Goal: Task Accomplishment & Management: Use online tool/utility

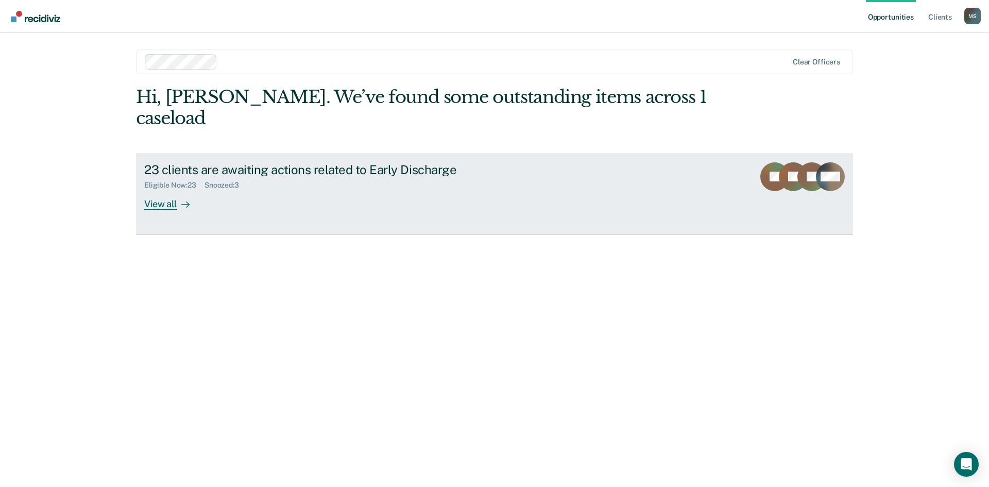
click at [151, 190] on div "View all" at bounding box center [173, 200] width 58 height 20
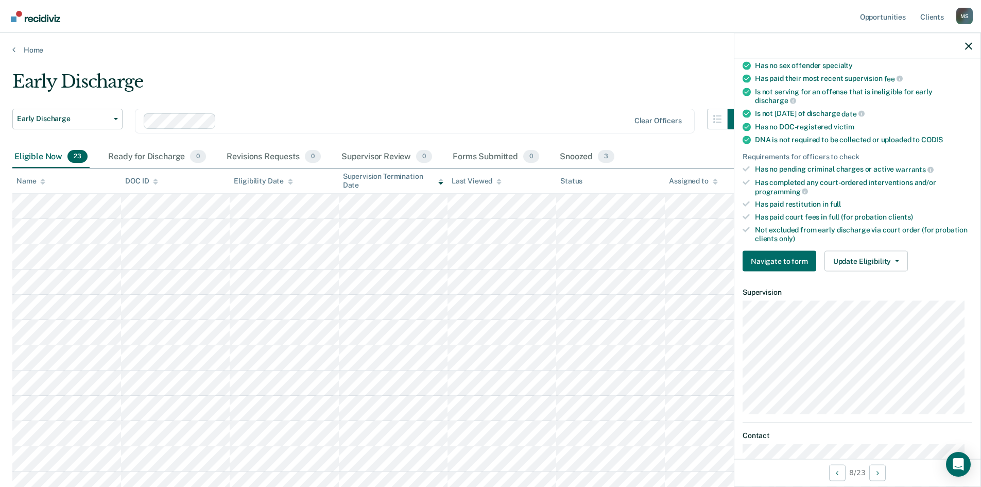
scroll to position [171, 0]
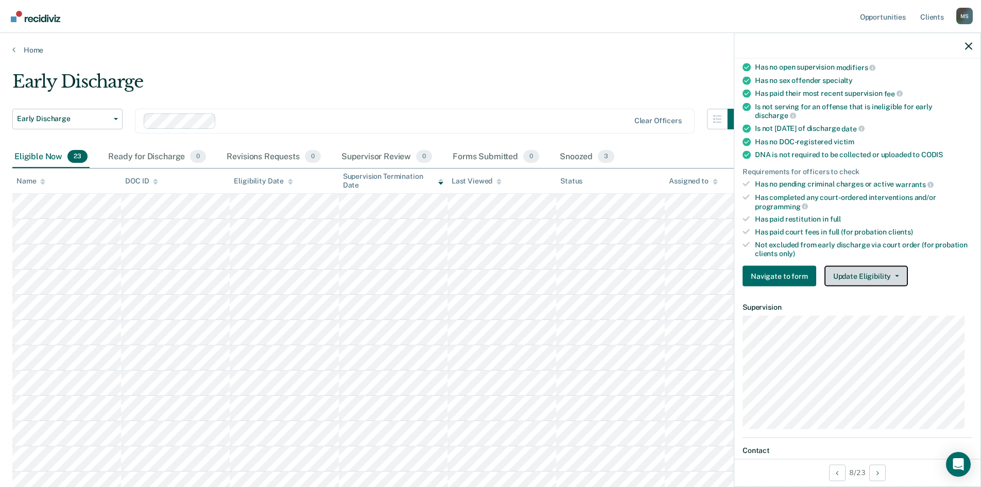
click at [871, 278] on button "Update Eligibility" at bounding box center [866, 276] width 83 height 21
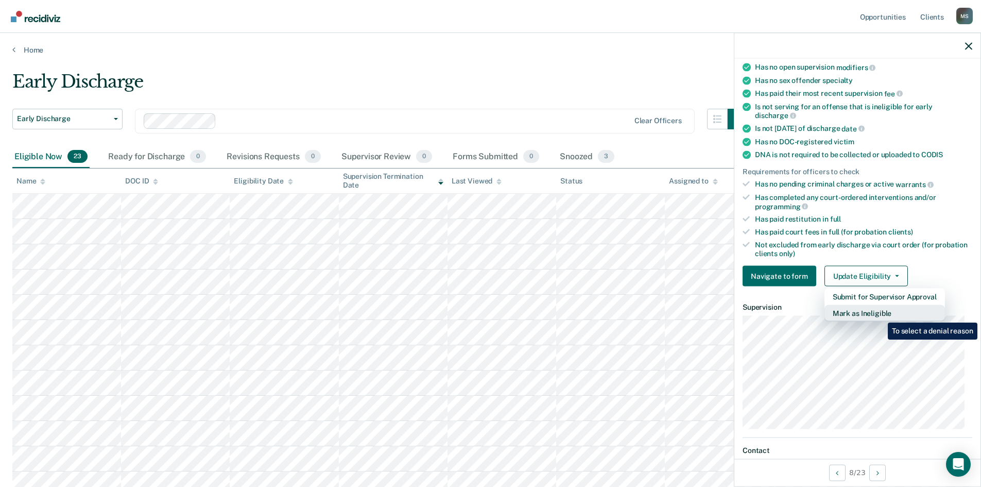
click at [880, 315] on button "Mark as Ineligible" at bounding box center [885, 313] width 121 height 16
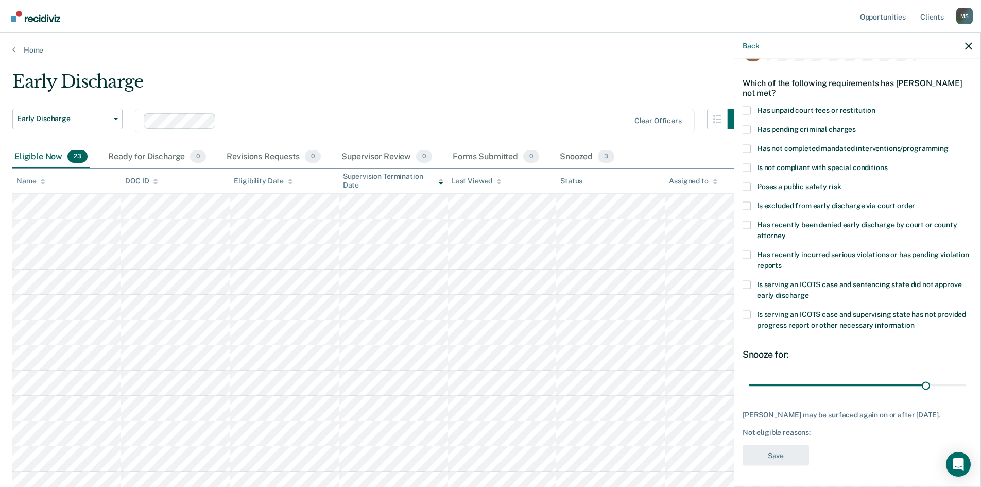
scroll to position [39, 0]
type input "30"
click at [921, 378] on input "range" at bounding box center [857, 385] width 217 height 18
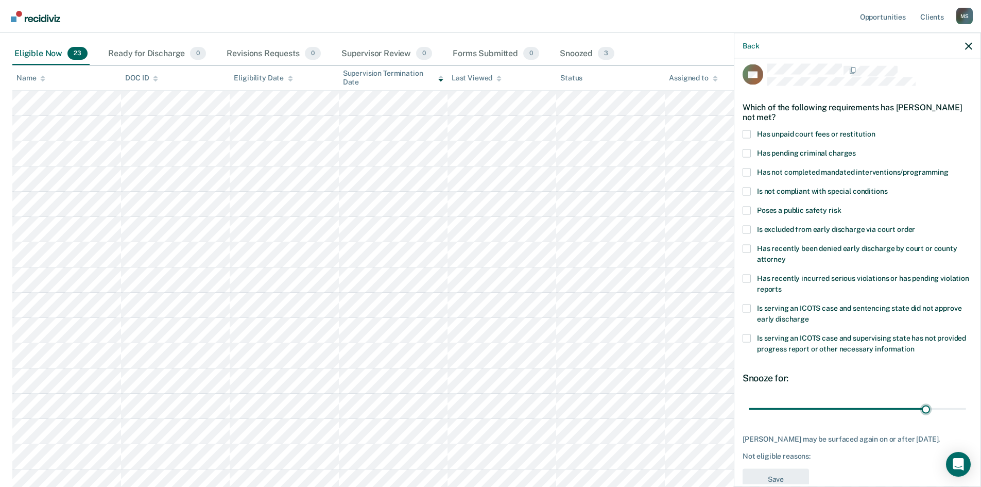
scroll to position [0, 0]
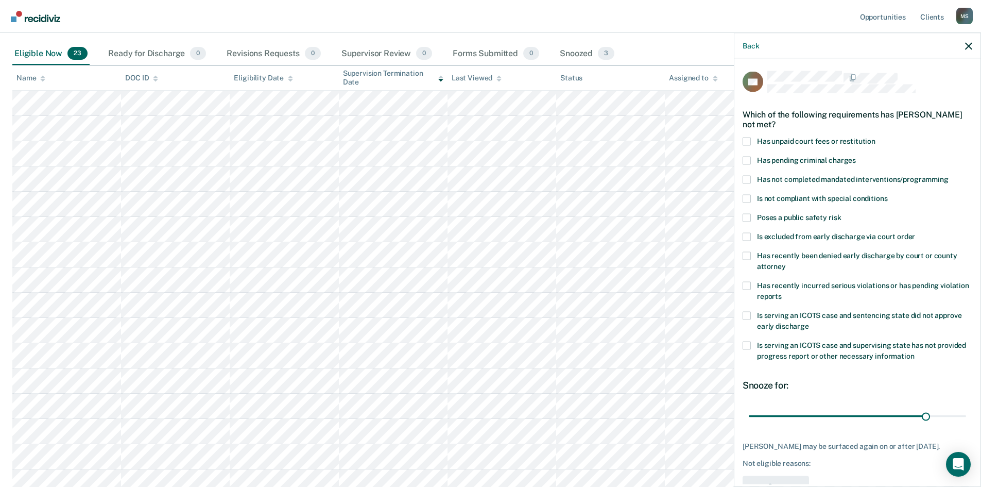
click at [747, 179] on span at bounding box center [747, 179] width 8 height 8
click at [949, 175] on input "Has not completed mandated interventions/programming" at bounding box center [949, 175] width 0 height 0
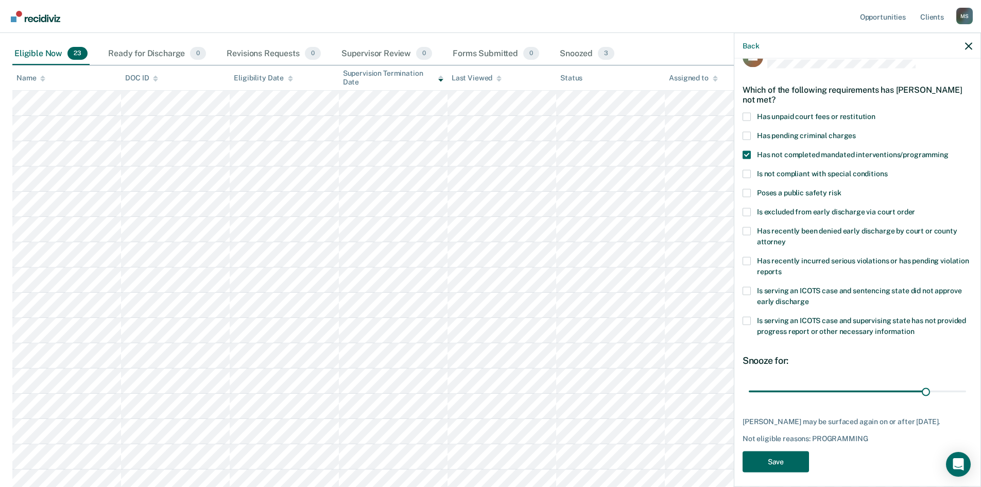
scroll to position [39, 0]
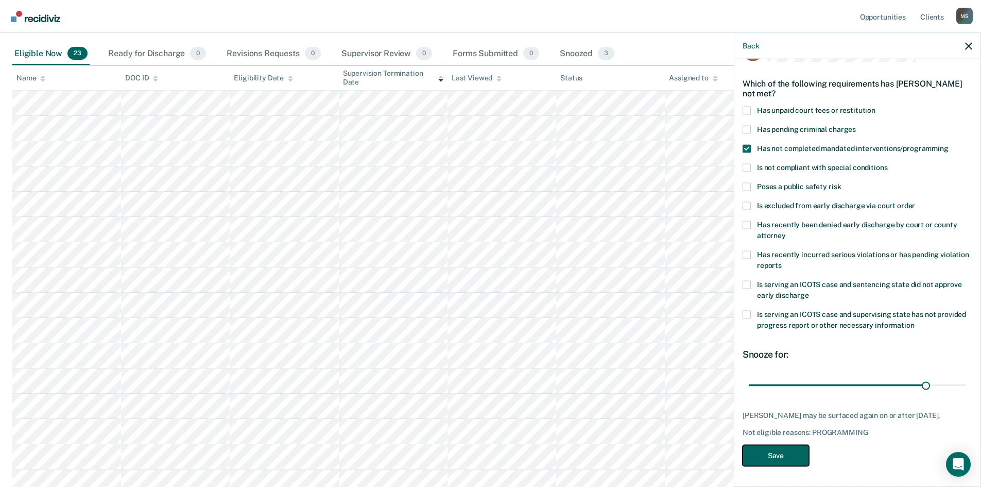
click at [775, 451] on button "Save" at bounding box center [776, 455] width 66 height 21
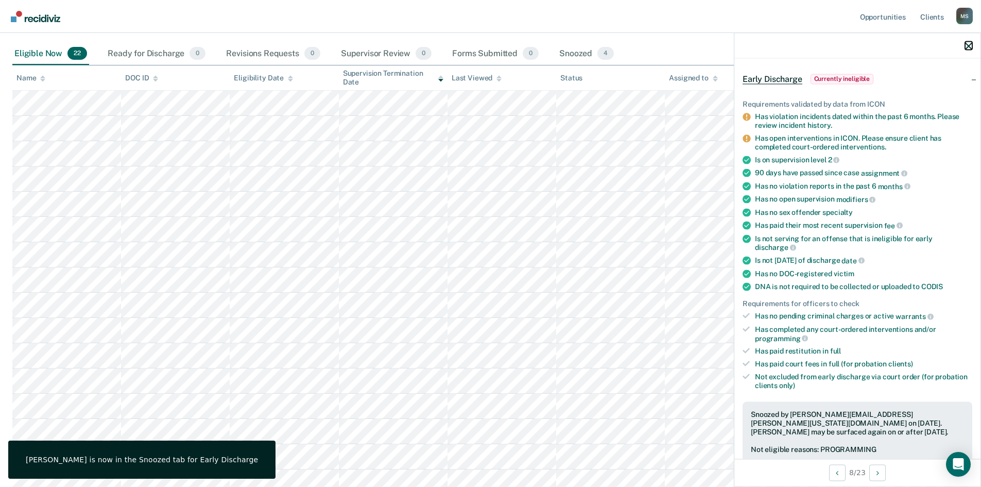
click at [968, 44] on icon "button" at bounding box center [968, 45] width 7 height 7
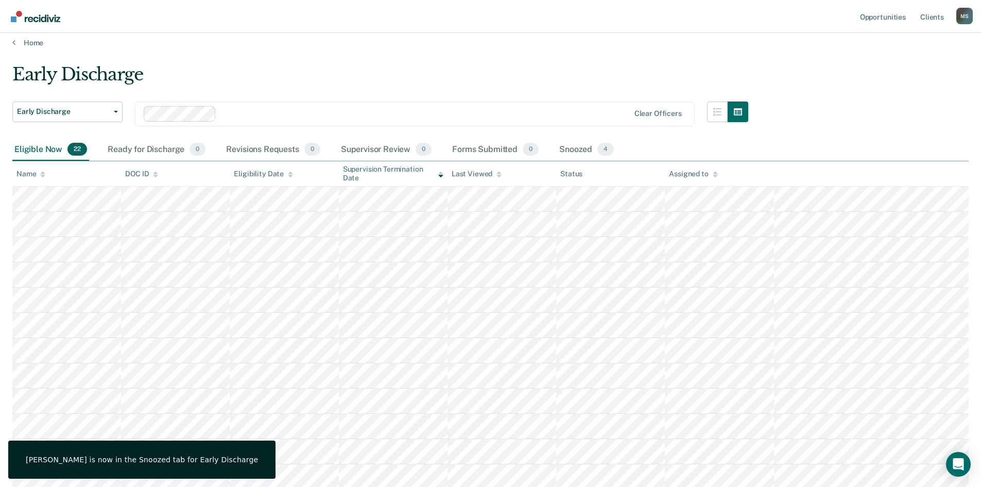
scroll to position [0, 0]
